Goal: Obtain resource: Download file/media

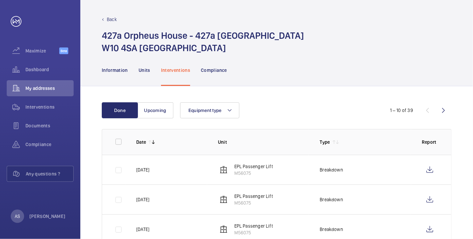
click at [322, 62] on div "Information Units Interventions Compliance" at bounding box center [277, 70] width 350 height 32
drag, startPoint x: 339, startPoint y: 28, endPoint x: 347, endPoint y: 5, distance: 24.8
click at [339, 28] on div "Back [STREET_ADDRESS]" at bounding box center [277, 35] width 350 height 38
click at [43, 65] on div "Dashboard" at bounding box center [40, 70] width 67 height 16
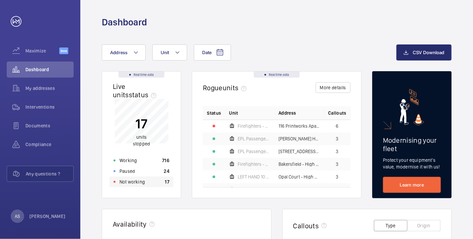
click at [142, 181] on p "Not working" at bounding box center [131, 182] width 25 height 7
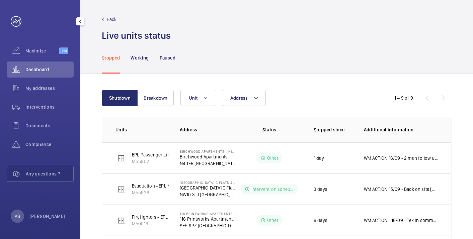
click at [41, 73] on span "Dashboard" at bounding box center [49, 69] width 48 height 7
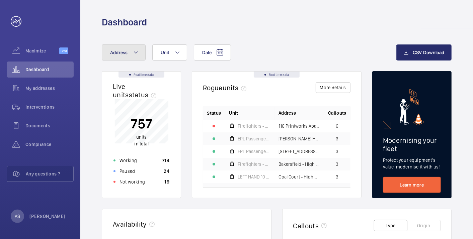
click at [127, 55] on button "Address" at bounding box center [124, 52] width 44 height 16
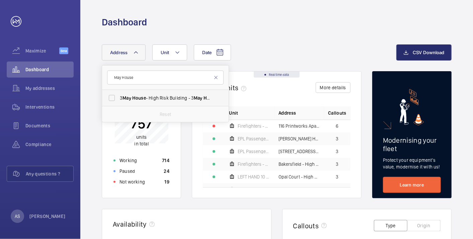
type input "May House"
click at [139, 101] on span "3 May House - High Risk Building - 3 May House , LONDON E3 2ZF" at bounding box center [166, 98] width 92 height 7
click at [118, 101] on input "3 May House - High Risk Building - 3 May House , LONDON E3 2ZF" at bounding box center [111, 97] width 13 height 13
checkbox input "true"
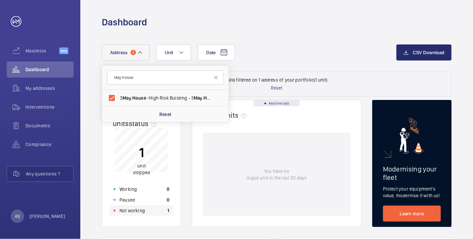
click at [138, 211] on p "Not working" at bounding box center [131, 210] width 25 height 7
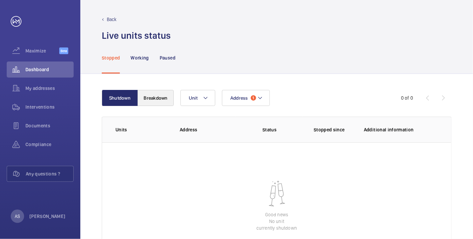
click at [158, 106] on wm-front-table "Shutdown Breakdown Address 1 Unit 0 of 0 Units Address Status Stopped since Add…" at bounding box center [277, 180] width 350 height 180
click at [159, 99] on button "Breakdown" at bounding box center [156, 98] width 36 height 16
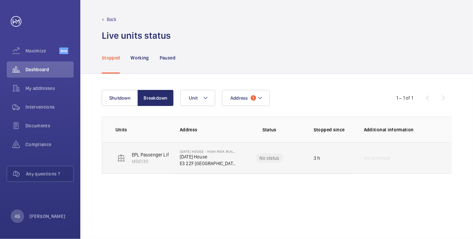
click at [204, 161] on p "E3 2ZF [GEOGRAPHIC_DATA]" at bounding box center [208, 163] width 56 height 7
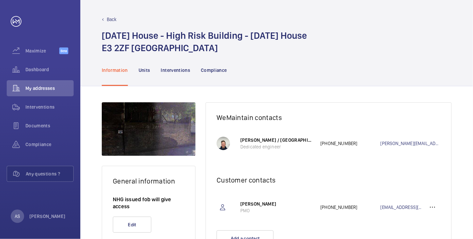
click at [326, 79] on div "Information Units Interventions Compliance" at bounding box center [277, 70] width 350 height 32
click at [34, 59] on div "Maximize Beta" at bounding box center [40, 52] width 67 height 19
click at [38, 69] on span "Dashboard" at bounding box center [49, 69] width 48 height 7
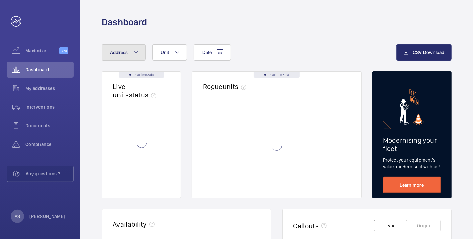
click at [121, 56] on button "Address" at bounding box center [124, 52] width 44 height 16
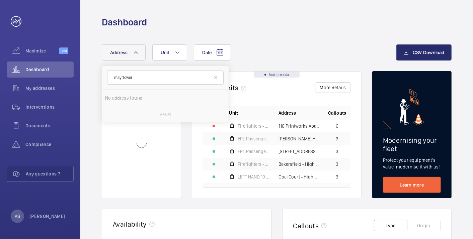
type input "mayflower"
click at [141, 100] on span "Mayflower" at bounding box center [135, 97] width 22 height 5
click at [118, 100] on input "19 Mayflower House - High Risk Building - 19 Mayflower House, LONDON E14 8GW" at bounding box center [111, 97] width 13 height 13
checkbox input "true"
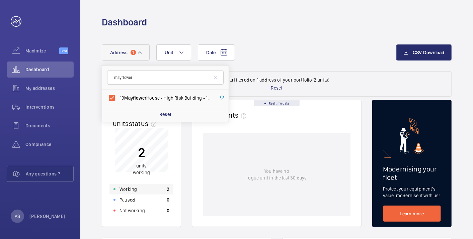
click at [159, 191] on div "Working 2" at bounding box center [141, 189] width 64 height 11
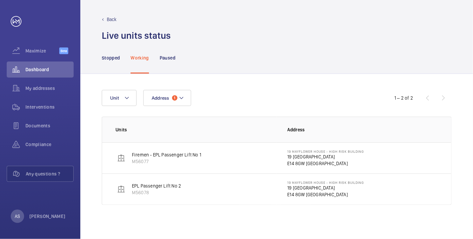
click at [307, 159] on p "19 Mayflower House" at bounding box center [325, 157] width 77 height 7
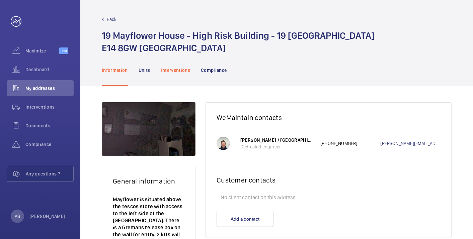
click at [167, 71] on p "Interventions" at bounding box center [175, 70] width 29 height 7
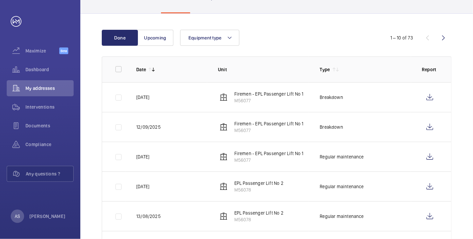
scroll to position [74, 0]
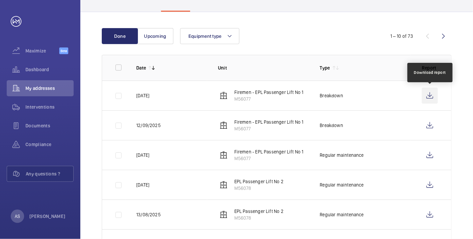
click at [432, 95] on wm-front-icon-button at bounding box center [430, 96] width 16 height 16
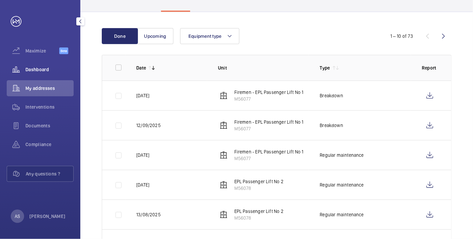
click at [53, 70] on span "Dashboard" at bounding box center [49, 69] width 48 height 7
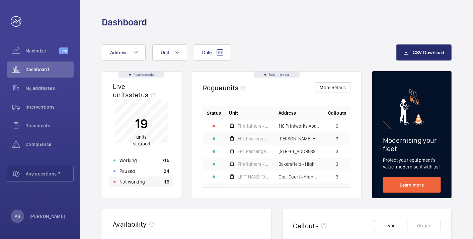
click at [156, 181] on div "Not working 19" at bounding box center [141, 182] width 64 height 11
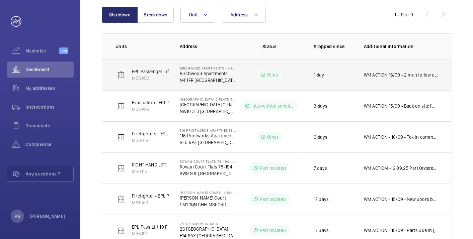
scroll to position [198, 0]
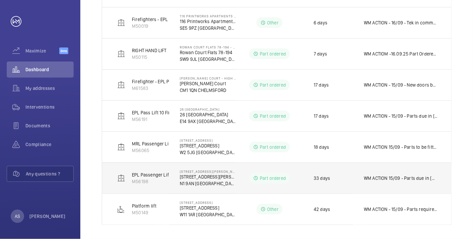
click at [416, 179] on p "WM ACTION 15/09 - Parts due in [DATE] - Parts due in next week chasing for repa…" at bounding box center [401, 178] width 74 height 7
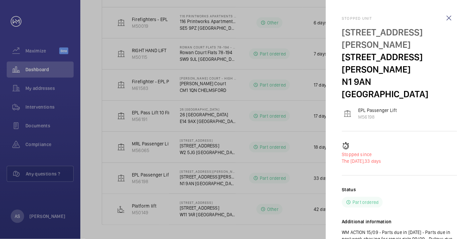
click at [197, 87] on div at bounding box center [236, 119] width 473 height 239
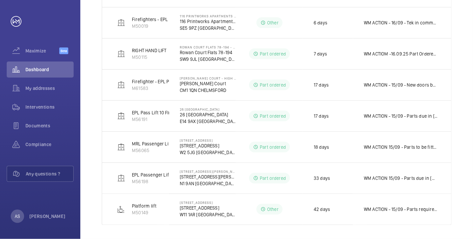
click at [29, 64] on mat-sidenav-container "Maximize Beta Dashboard My addresses Interventions Documents Compliance Any que…" at bounding box center [236, 119] width 473 height 239
click at [33, 70] on span "Dashboard" at bounding box center [49, 69] width 48 height 7
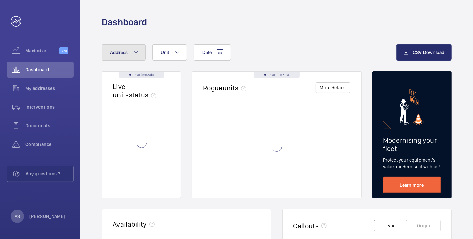
drag, startPoint x: 110, startPoint y: 58, endPoint x: 115, endPoint y: 56, distance: 5.8
click at [110, 58] on button "Address" at bounding box center [124, 52] width 44 height 16
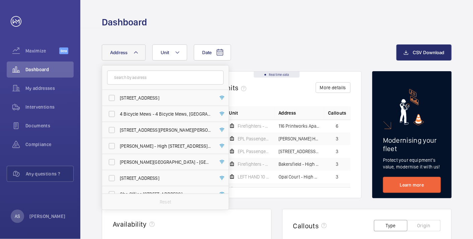
type input "p"
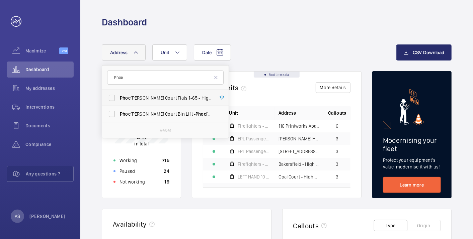
type input "Phoe"
click at [158, 98] on span "Phoe nix Court Flats 1-65 - High Risk Building - Phoe nix Court Flats 1-65, LON…" at bounding box center [166, 98] width 92 height 7
click at [118, 98] on input "Phoe nix Court Flats 1-65 - High Risk Building - Phoe nix Court Flats 1-65, LON…" at bounding box center [111, 97] width 13 height 13
checkbox input "true"
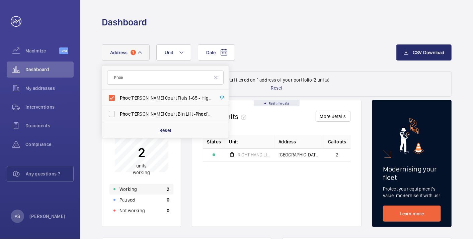
click at [155, 188] on div "Working 2" at bounding box center [141, 189] width 64 height 11
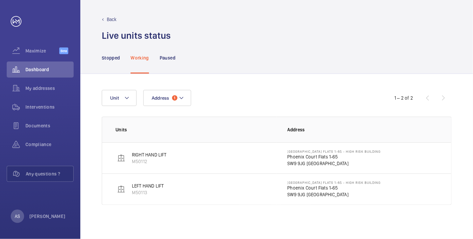
click at [307, 160] on p "SW9 9JG LONDON" at bounding box center [333, 163] width 93 height 7
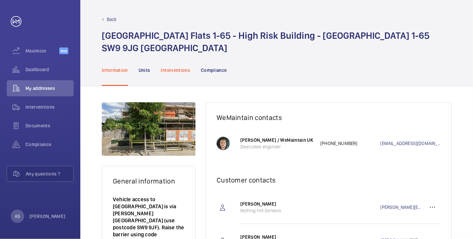
click at [170, 67] on p "Interventions" at bounding box center [175, 70] width 29 height 7
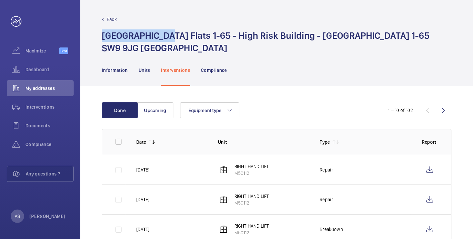
drag, startPoint x: 143, startPoint y: 33, endPoint x: 88, endPoint y: 33, distance: 55.2
click at [88, 33] on div "Back Phoenix Court Flats 1-65 - High Risk Building - Phoenix Court Flats 1-65 S…" at bounding box center [276, 27] width 392 height 54
copy h1 "Phoenix Court"
click at [109, 19] on p "Back" at bounding box center [112, 19] width 10 height 7
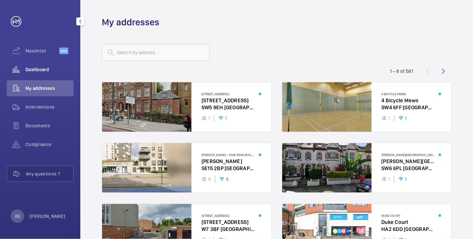
click at [35, 67] on span "Dashboard" at bounding box center [49, 69] width 48 height 7
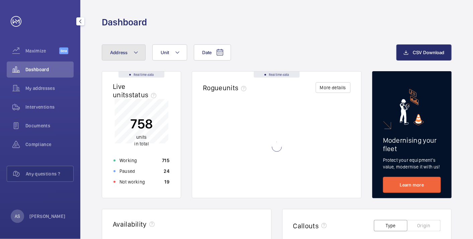
click at [126, 57] on button "Address" at bounding box center [124, 52] width 44 height 16
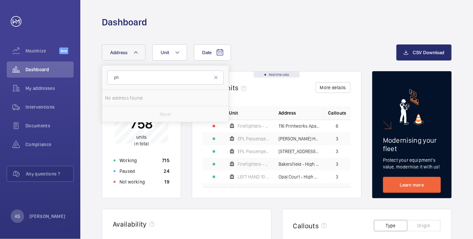
type input "p"
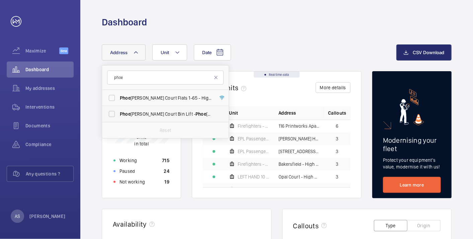
type input "phoe"
click at [141, 112] on span "Phoe nix Court Bin Lift - Phoe nix Court Bin Lift, LONDON SW9 9JG" at bounding box center [166, 114] width 92 height 7
click at [118, 112] on input "Phoe nix Court Bin Lift - Phoe nix Court Bin Lift, LONDON SW9 9JG" at bounding box center [111, 113] width 13 height 13
checkbox input "true"
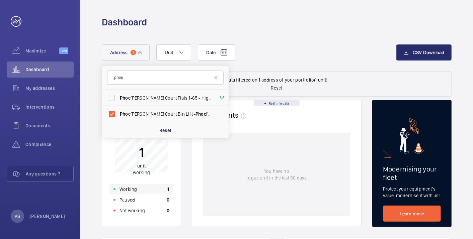
click at [133, 188] on p "Working" at bounding box center [127, 189] width 17 height 7
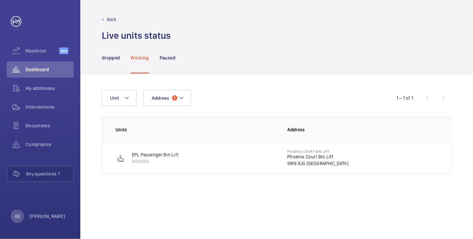
click at [304, 161] on p "SW9 9JG LONDON" at bounding box center [317, 163] width 61 height 7
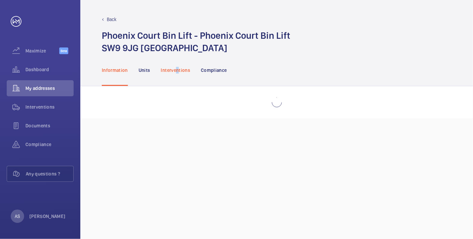
click at [178, 70] on p "Interventions" at bounding box center [175, 70] width 29 height 7
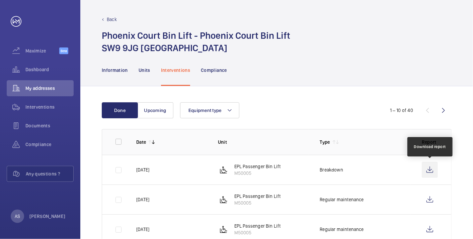
click at [428, 168] on wm-front-icon-button at bounding box center [430, 170] width 16 height 16
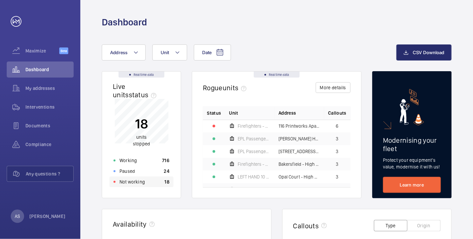
click at [136, 185] on div "Not working 18" at bounding box center [141, 182] width 64 height 11
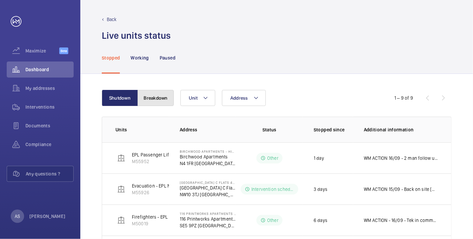
click at [154, 100] on button "Breakdown" at bounding box center [156, 98] width 36 height 16
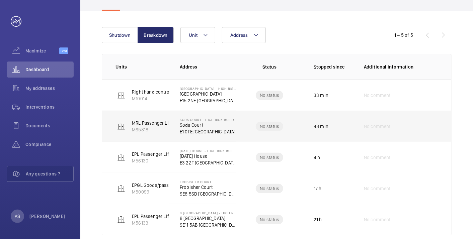
scroll to position [74, 0]
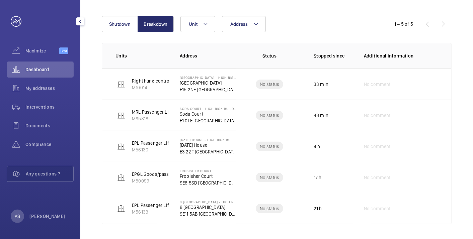
click at [57, 70] on span "Dashboard" at bounding box center [49, 69] width 48 height 7
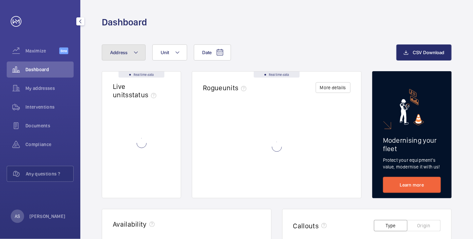
drag, startPoint x: 116, startPoint y: 46, endPoint x: 120, endPoint y: 49, distance: 4.8
click at [116, 46] on button "Address" at bounding box center [124, 52] width 44 height 16
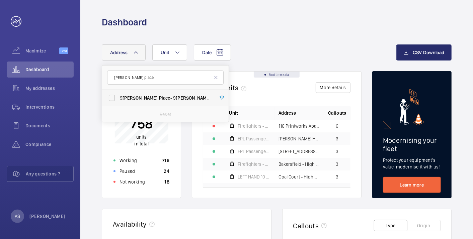
type input "[PERSON_NAME] place"
click at [159, 98] on span "Place" at bounding box center [164, 97] width 11 height 5
click at [118, 98] on input "[STREET_ADDRESS][PERSON_NAME][PERSON_NAME]" at bounding box center [111, 97] width 13 height 13
checkbox input "true"
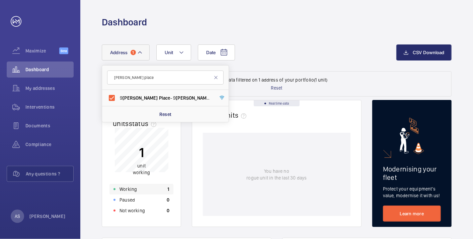
click at [164, 191] on div "Working 1" at bounding box center [141, 189] width 64 height 11
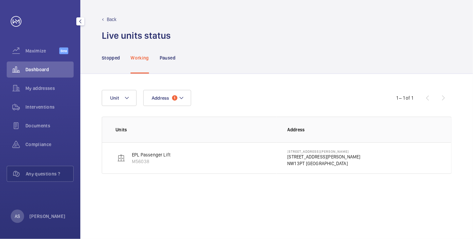
click at [36, 70] on span "Dashboard" at bounding box center [49, 69] width 48 height 7
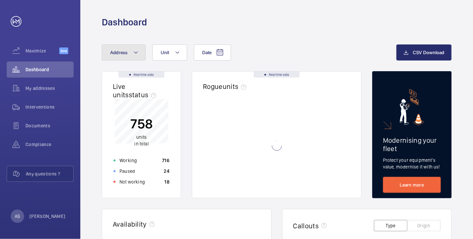
click at [134, 51] on mat-icon at bounding box center [135, 53] width 5 height 8
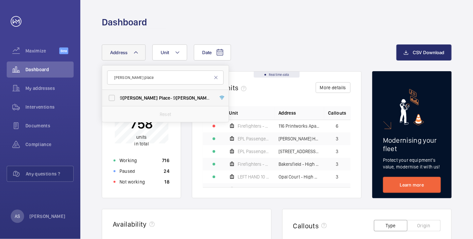
type input "[PERSON_NAME] place"
click at [143, 94] on label "[STREET_ADDRESS][PERSON_NAME][PERSON_NAME]" at bounding box center [160, 98] width 116 height 16
click at [118, 94] on input "[STREET_ADDRESS][PERSON_NAME][PERSON_NAME]" at bounding box center [111, 97] width 13 height 13
checkbox input "true"
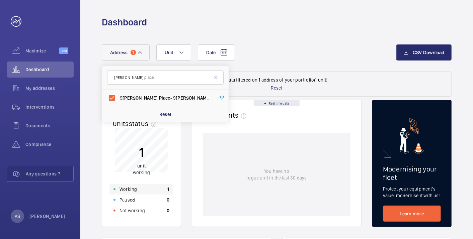
click at [156, 186] on div "Working 1" at bounding box center [141, 189] width 64 height 11
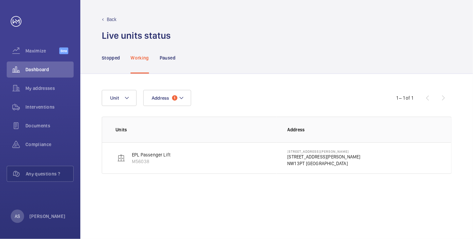
click at [302, 161] on p "NW1 3PT [GEOGRAPHIC_DATA]" at bounding box center [323, 163] width 73 height 7
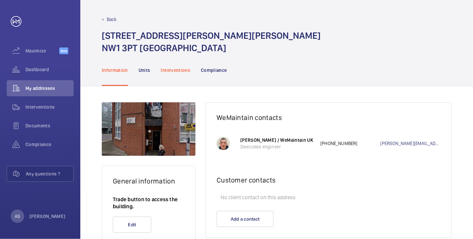
click at [185, 71] on p "Interventions" at bounding box center [175, 70] width 29 height 7
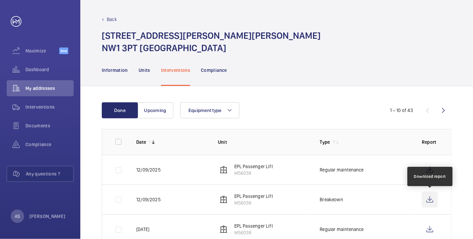
click at [428, 201] on wm-front-icon-button at bounding box center [430, 200] width 16 height 16
